Goal: Find specific page/section: Find specific page/section

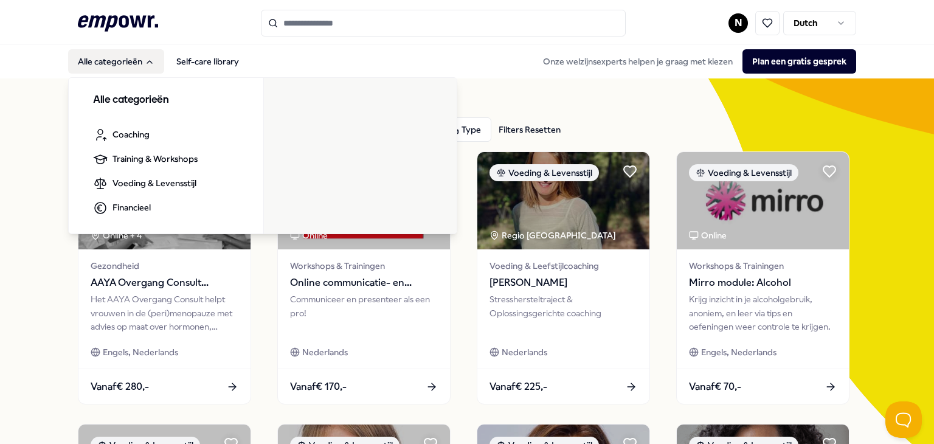
click at [133, 8] on header ".empowr-logo_svg__cls-1{fill:#03032f} N Dutch" at bounding box center [467, 22] width 934 height 44
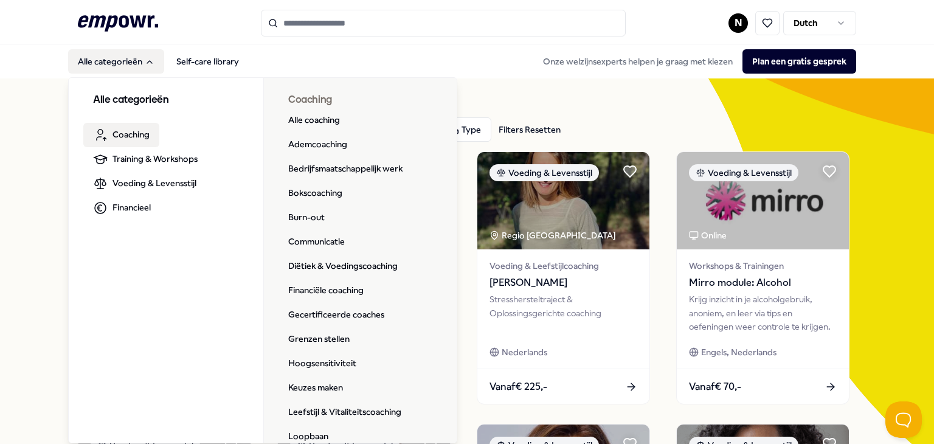
click at [114, 137] on span "Coaching" at bounding box center [130, 134] width 37 height 13
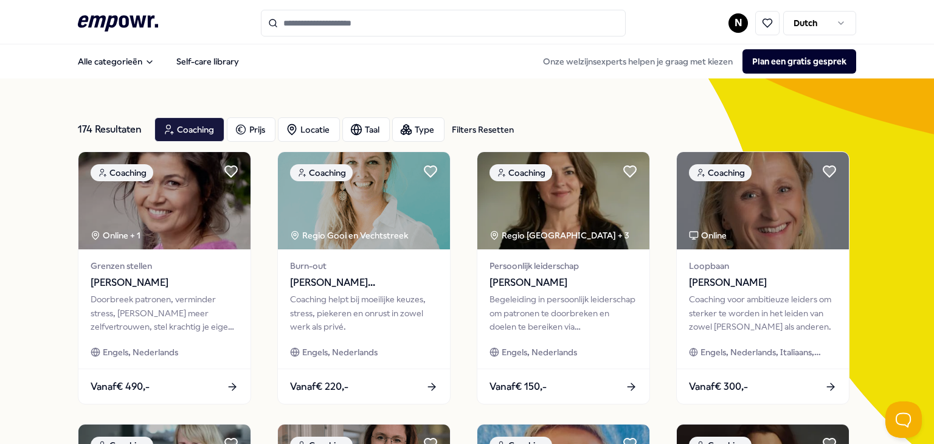
click at [733, 29] on html ".empowr-logo_svg__cls-1{fill:#03032f} N Dutch Alle categorieën Self-care librar…" at bounding box center [467, 222] width 934 height 444
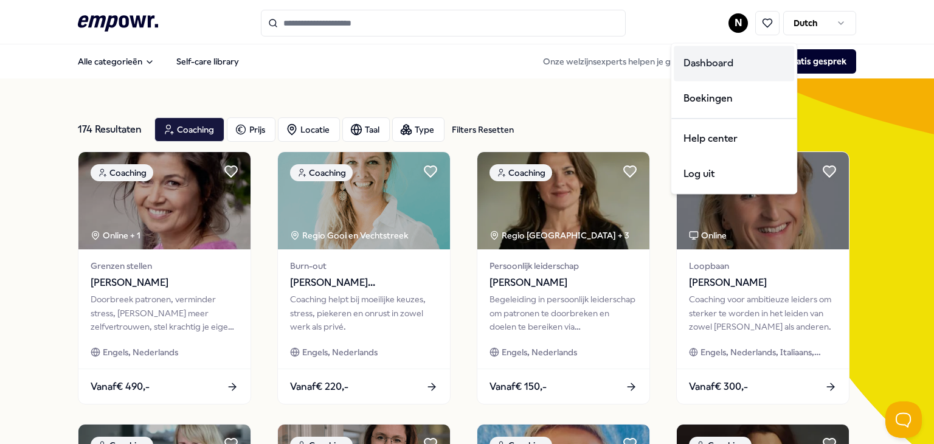
click at [719, 59] on div "Dashboard" at bounding box center [733, 63] width 120 height 35
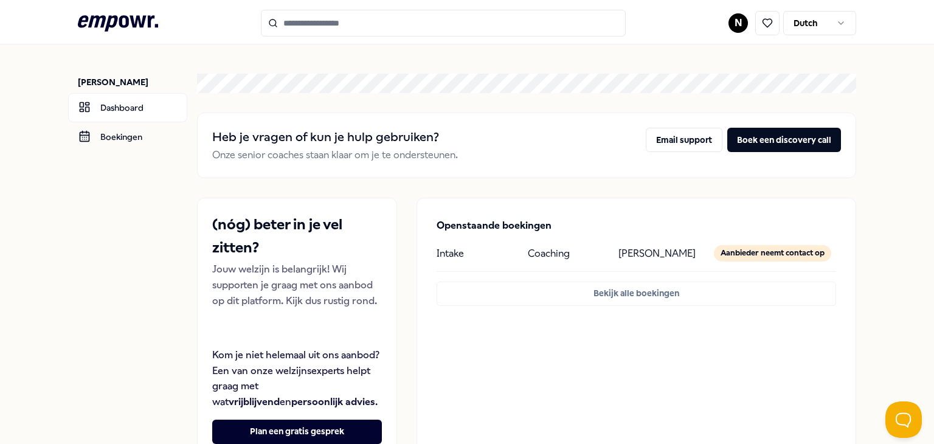
click at [596, 256] on div "Coaching" at bounding box center [568, 253] width 81 height 16
click at [385, 26] on input "Search for products, categories or subcategories" at bounding box center [443, 23] width 365 height 27
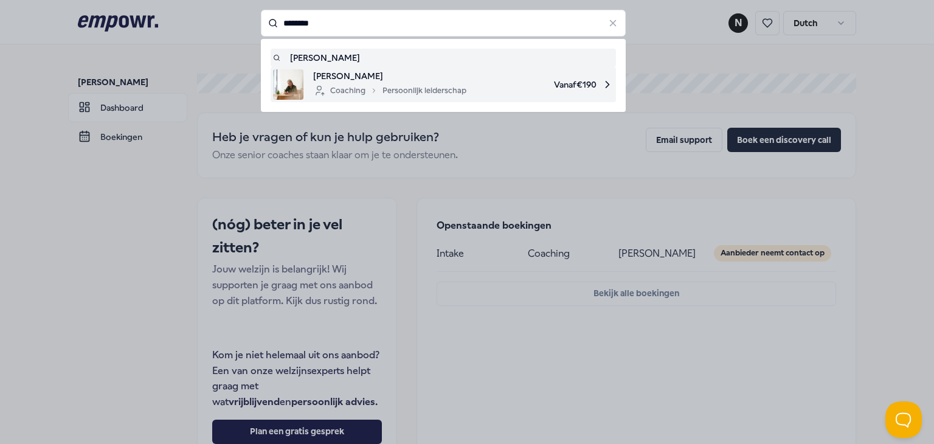
click at [374, 74] on span "[PERSON_NAME]" at bounding box center [389, 75] width 153 height 13
type input "********"
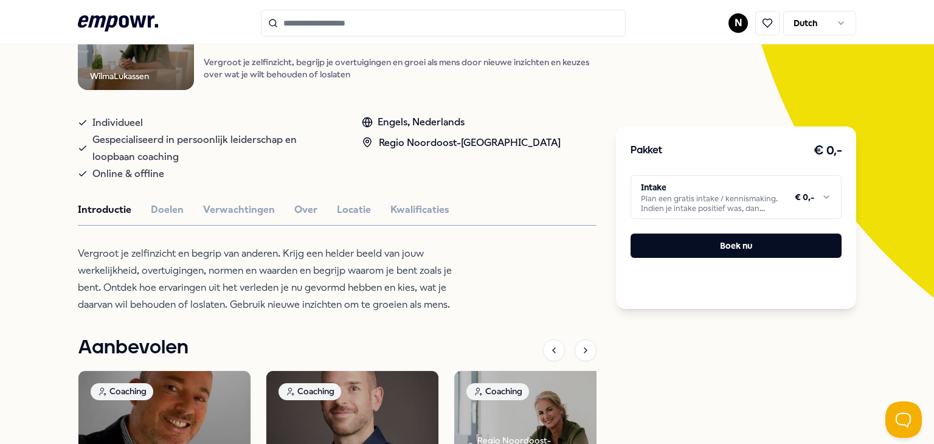
scroll to position [170, 0]
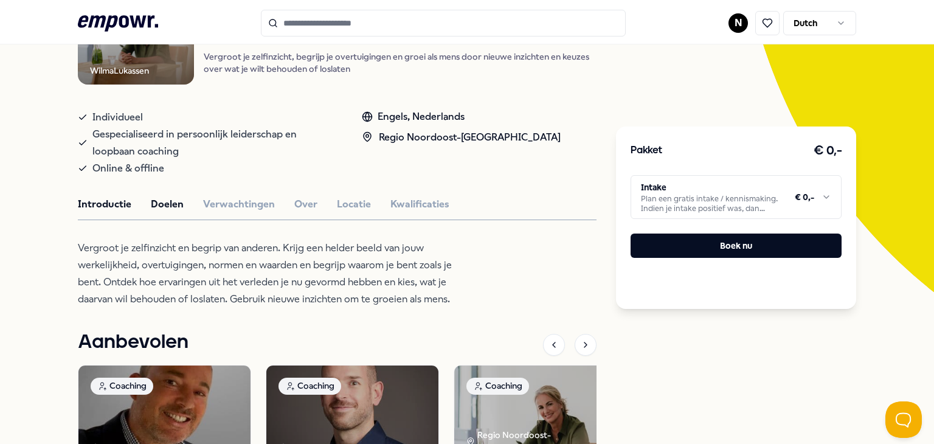
click at [167, 210] on button "Doelen" at bounding box center [167, 204] width 33 height 16
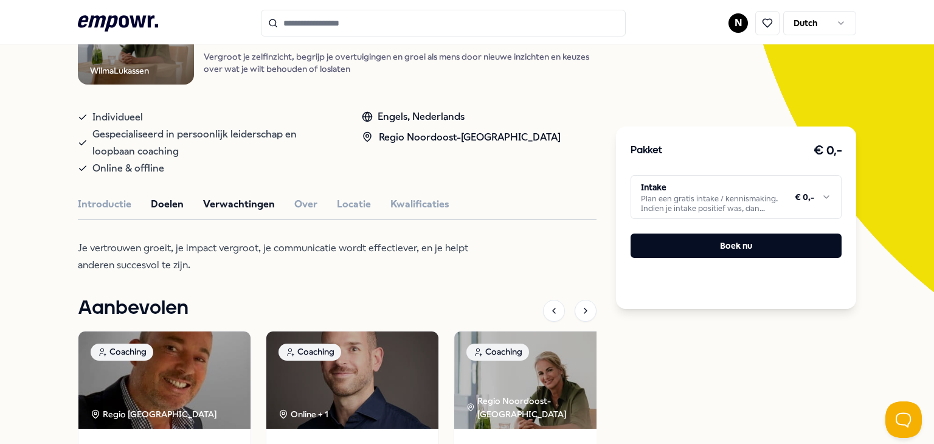
click at [258, 208] on button "Verwachtingen" at bounding box center [239, 204] width 72 height 16
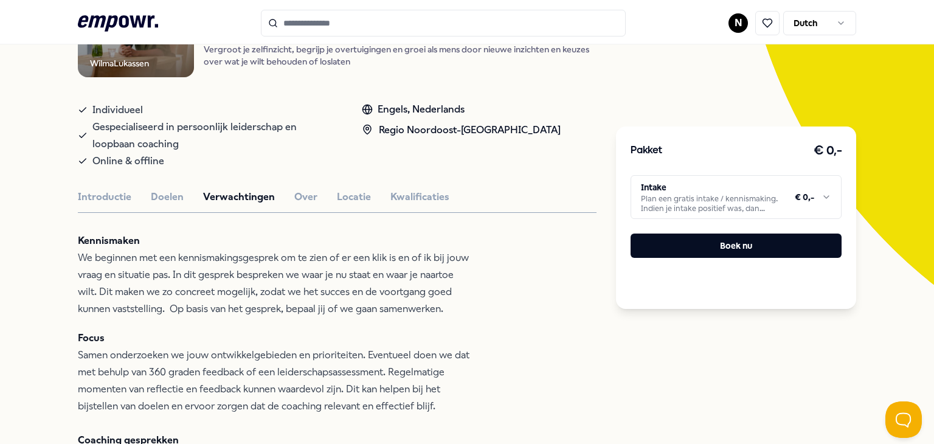
scroll to position [119, 0]
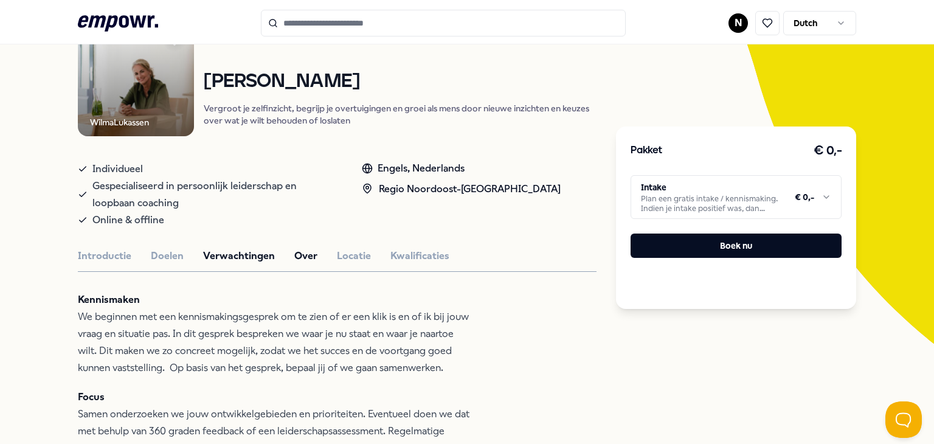
click at [309, 249] on button "Over" at bounding box center [305, 256] width 23 height 16
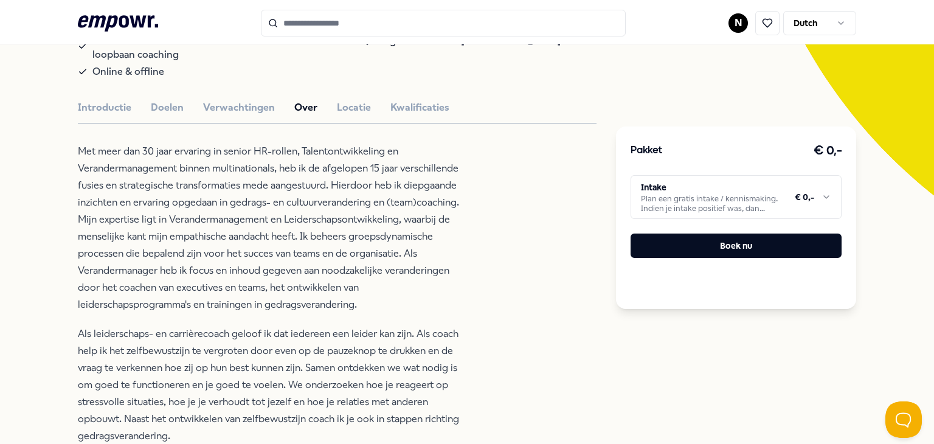
scroll to position [259, 0]
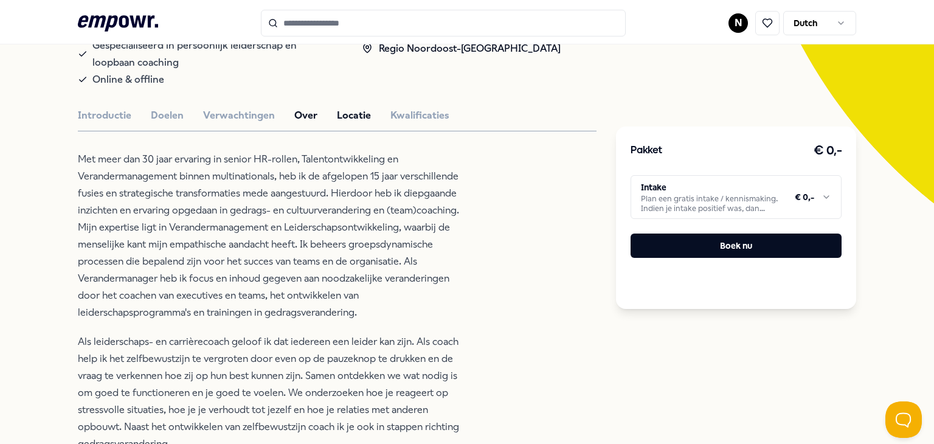
click at [353, 121] on button "Locatie" at bounding box center [354, 116] width 34 height 16
